Goal: Information Seeking & Learning: Learn about a topic

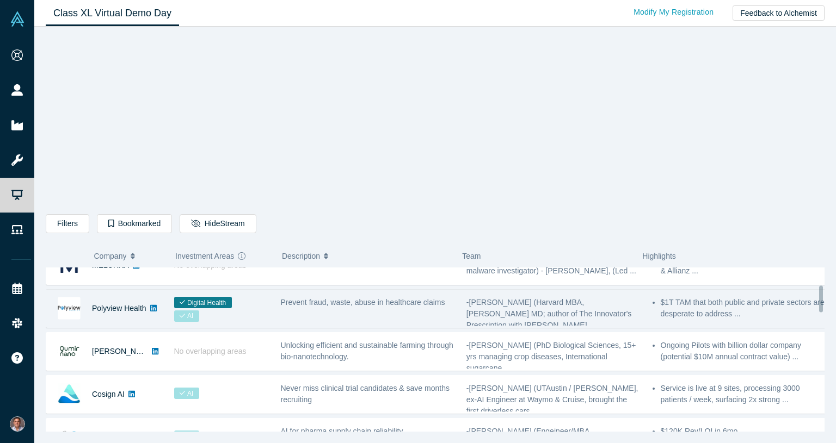
scroll to position [109, 0]
click at [135, 307] on link "Polyview Health" at bounding box center [119, 306] width 54 height 9
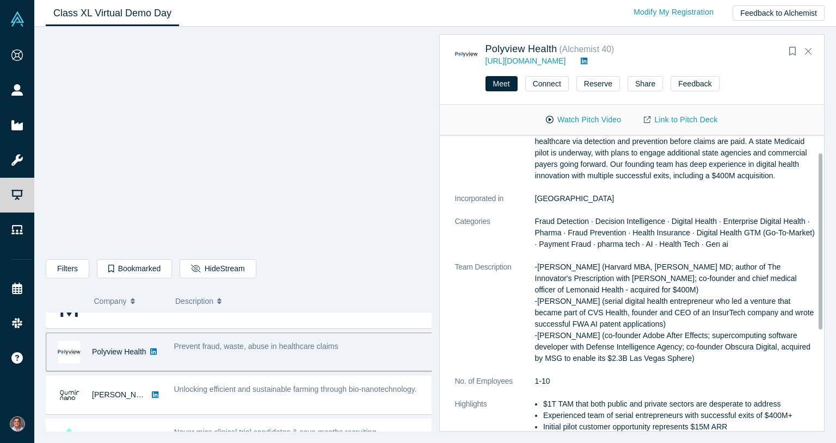
scroll to position [0, 0]
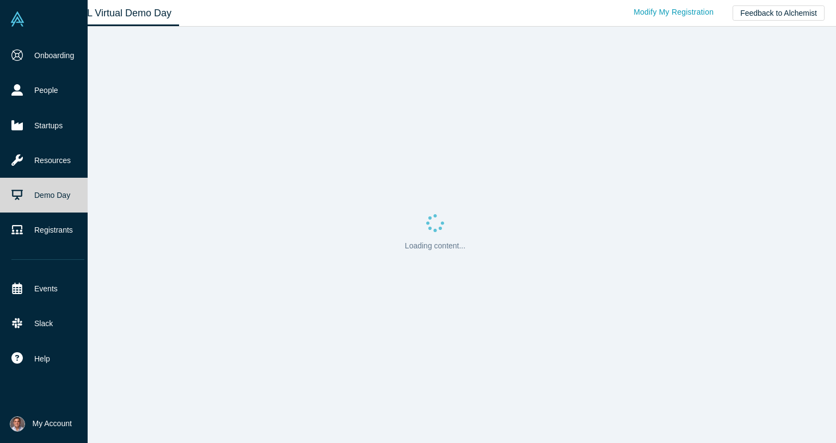
click at [33, 195] on link "Demo Day" at bounding box center [48, 195] width 96 height 35
click at [46, 195] on link "Demo Day" at bounding box center [48, 195] width 96 height 35
